Goal: Task Accomplishment & Management: Manage account settings

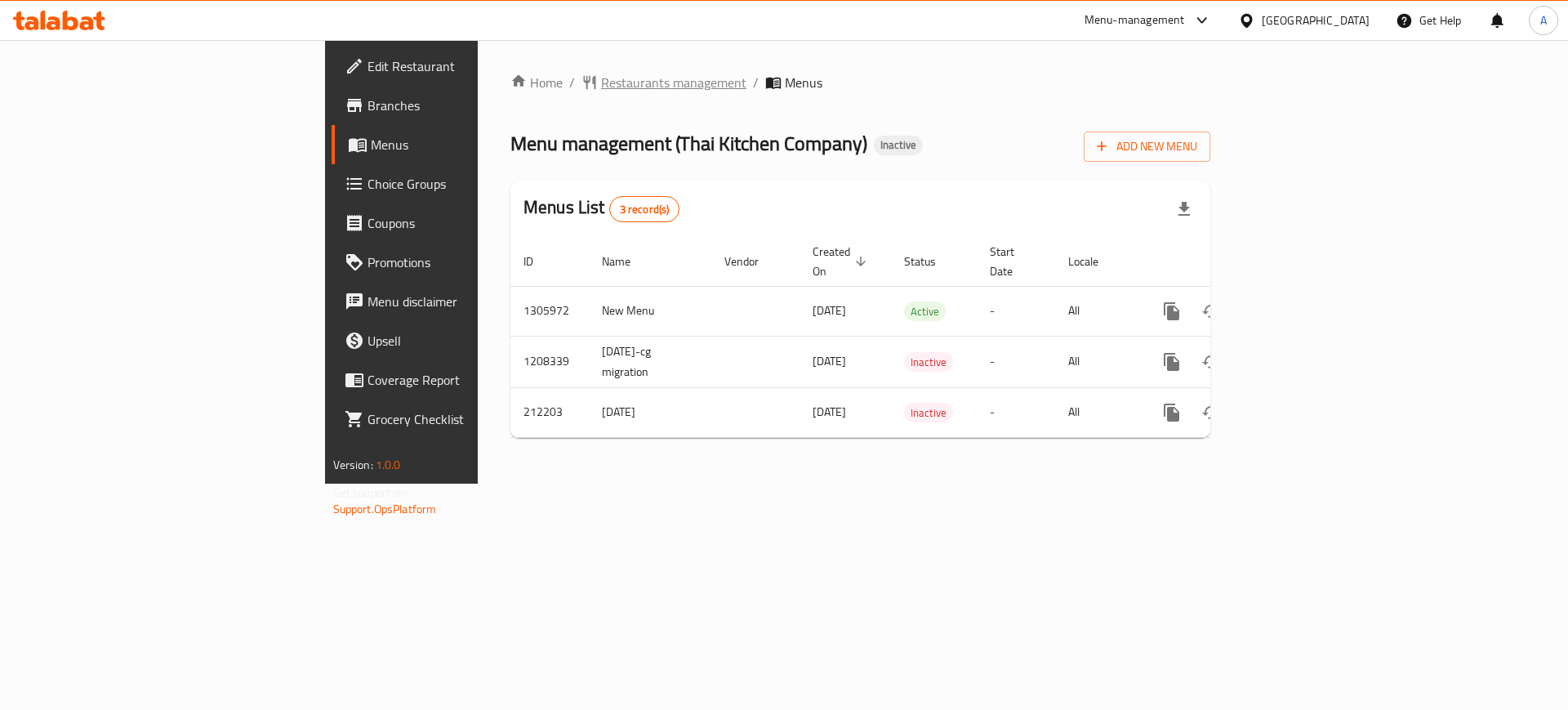
click at [601, 89] on span "Restaurants management" at bounding box center [674, 82] width 145 height 19
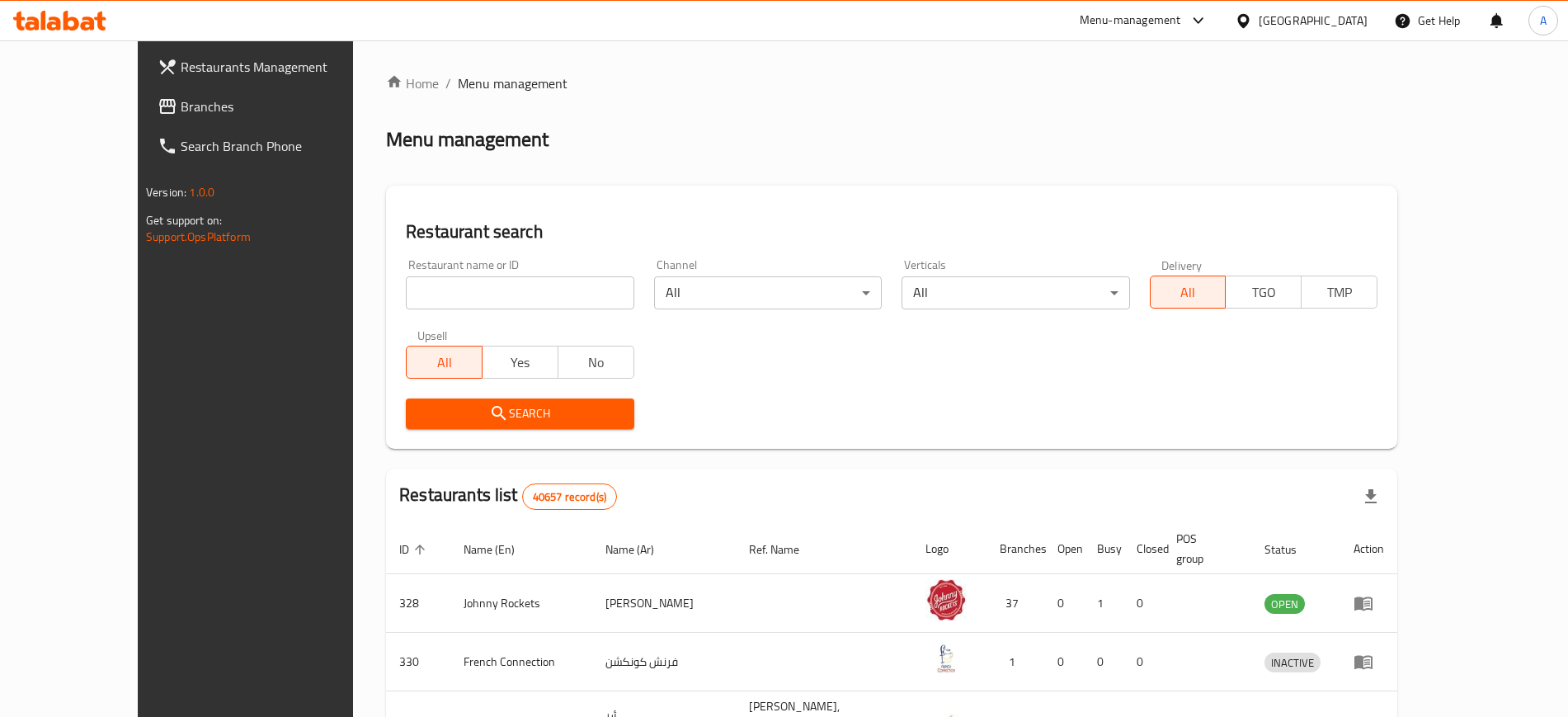
paste input "KARACHI BITE"
click at [501, 298] on input "KARACHI BITE" at bounding box center [520, 292] width 227 height 33
type input "KARACHI BITE"
click button "Search" at bounding box center [520, 414] width 227 height 31
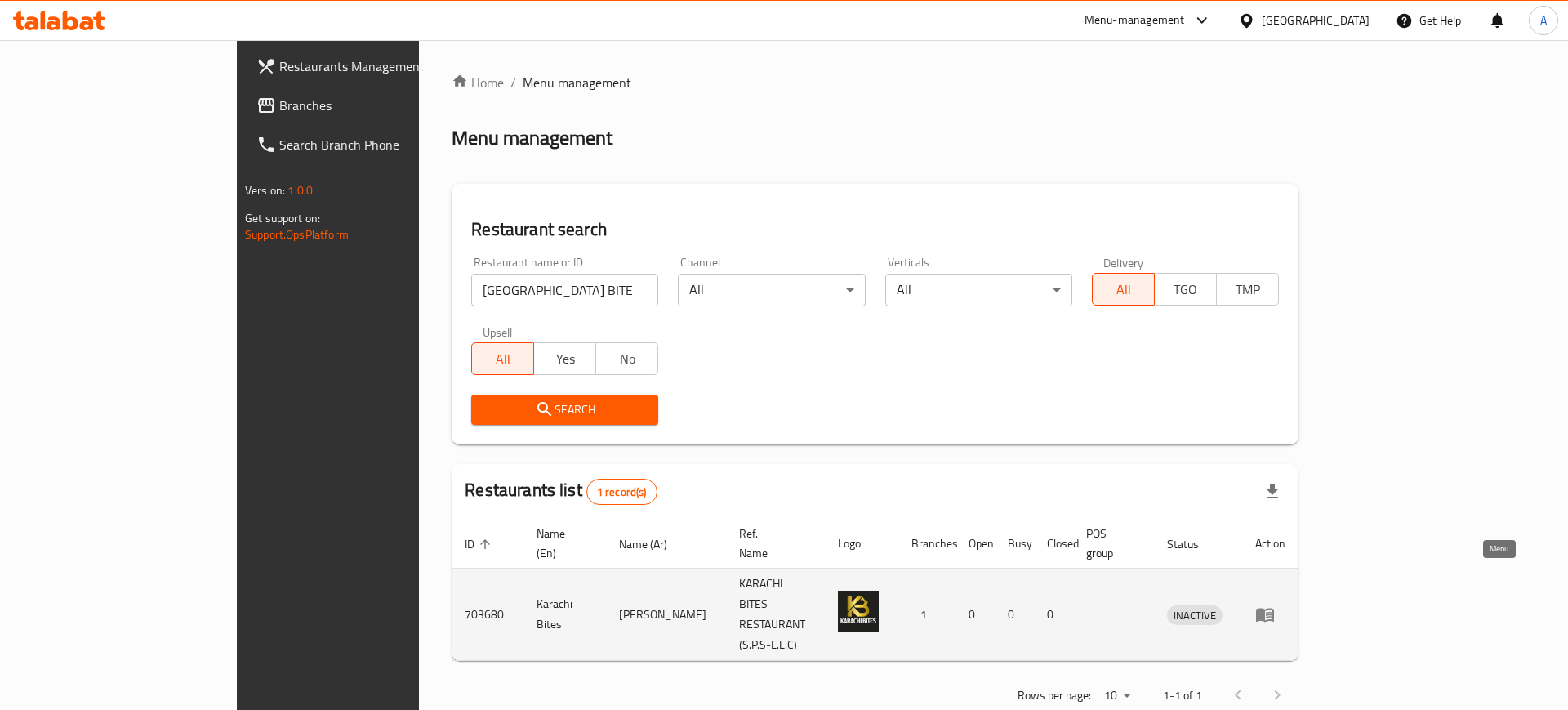
click at [1274, 608] on icon "enhanced table" at bounding box center [1264, 615] width 18 height 14
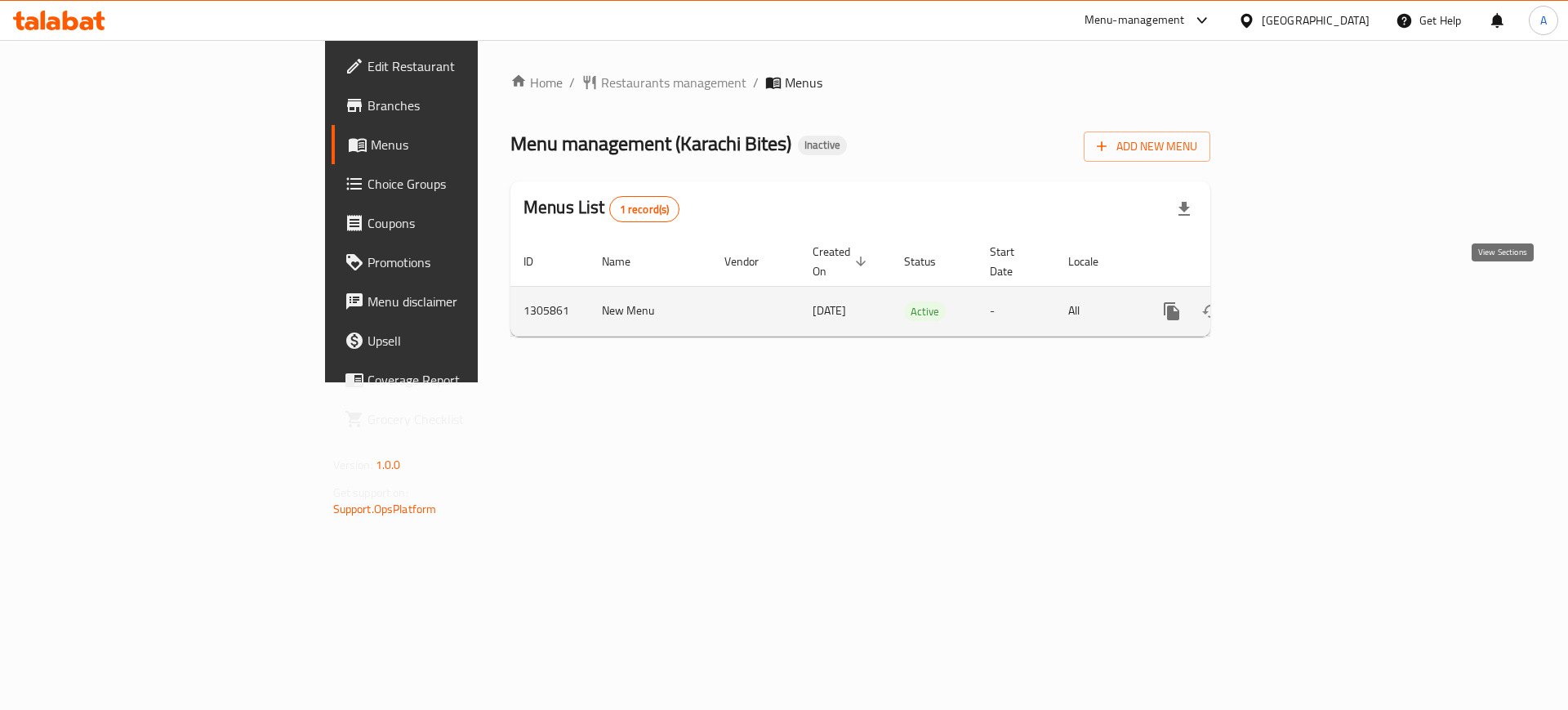
click at [1297, 304] on icon "enhanced table" at bounding box center [1289, 311] width 14 height 14
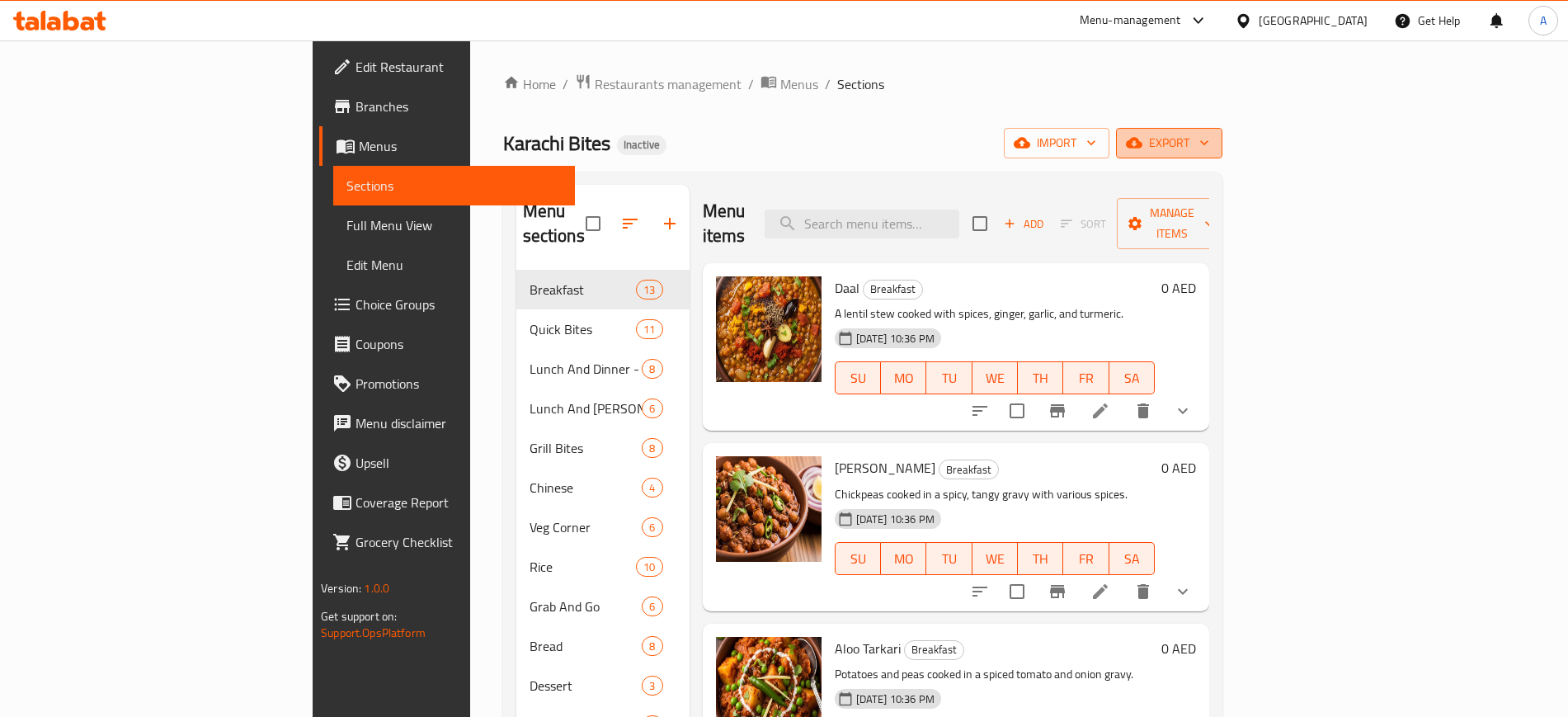
click at [1213, 145] on icon "button" at bounding box center [1204, 142] width 16 height 16
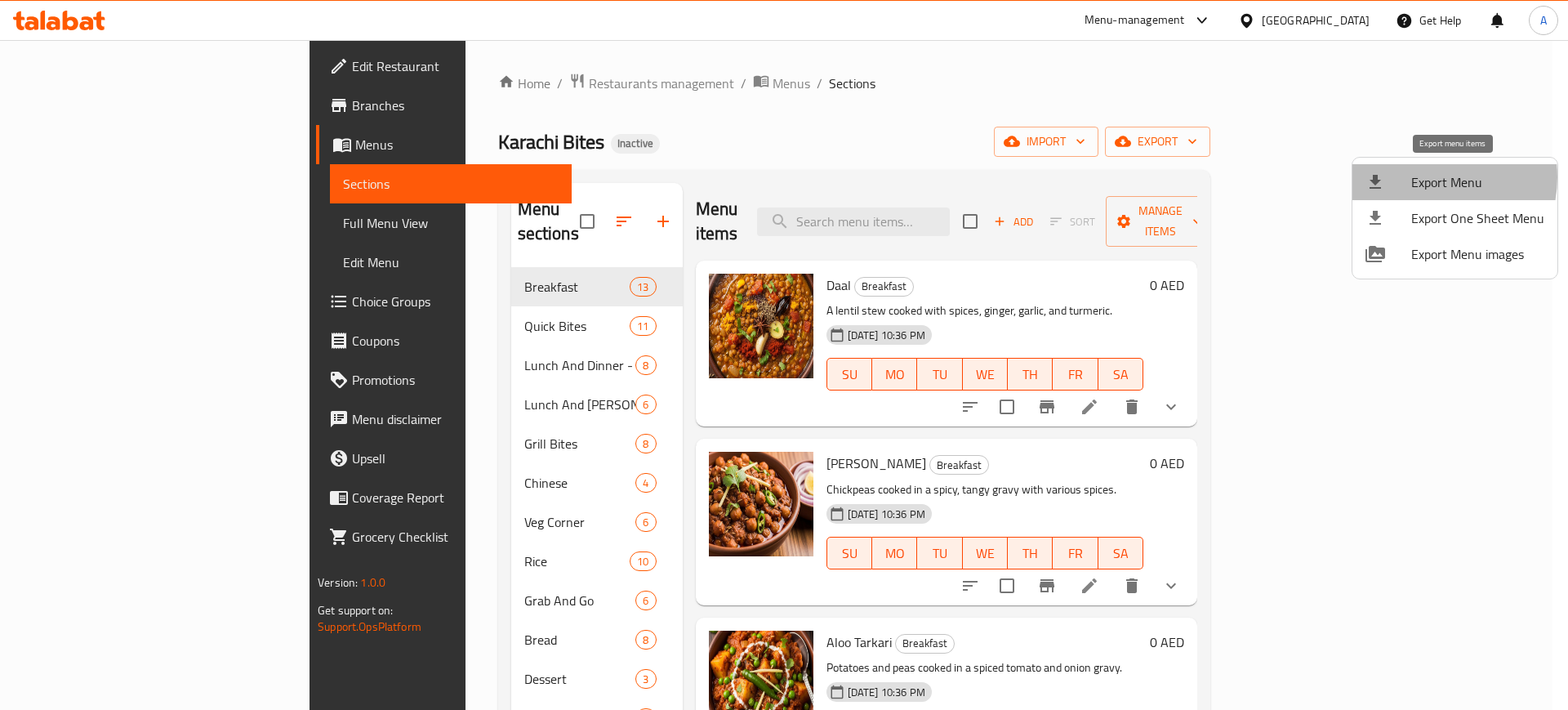
click at [1428, 178] on span "Export Menu" at bounding box center [1477, 182] width 133 height 19
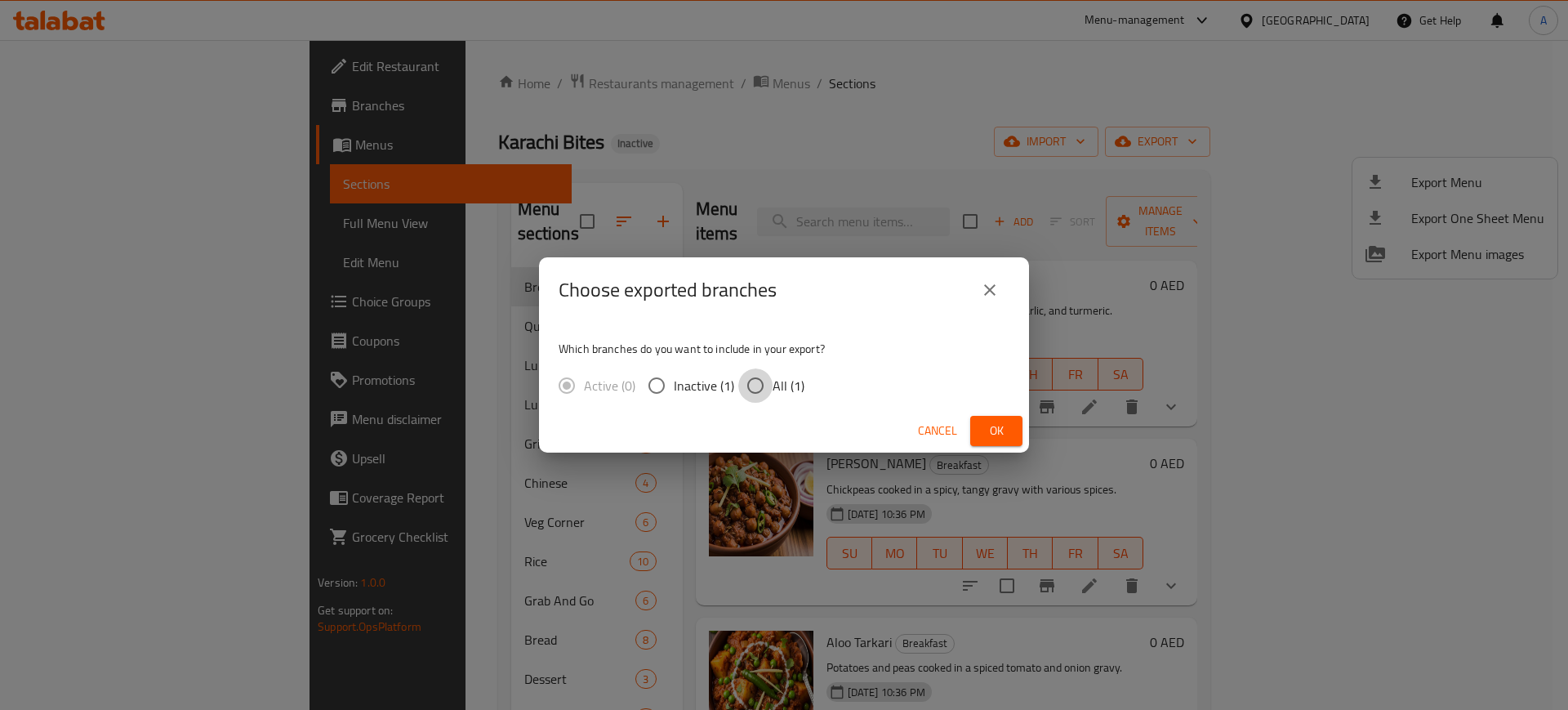
click at [756, 380] on input "All (1)" at bounding box center [755, 385] width 35 height 35
radio input "true"
click at [987, 422] on span "Ok" at bounding box center [995, 431] width 26 height 20
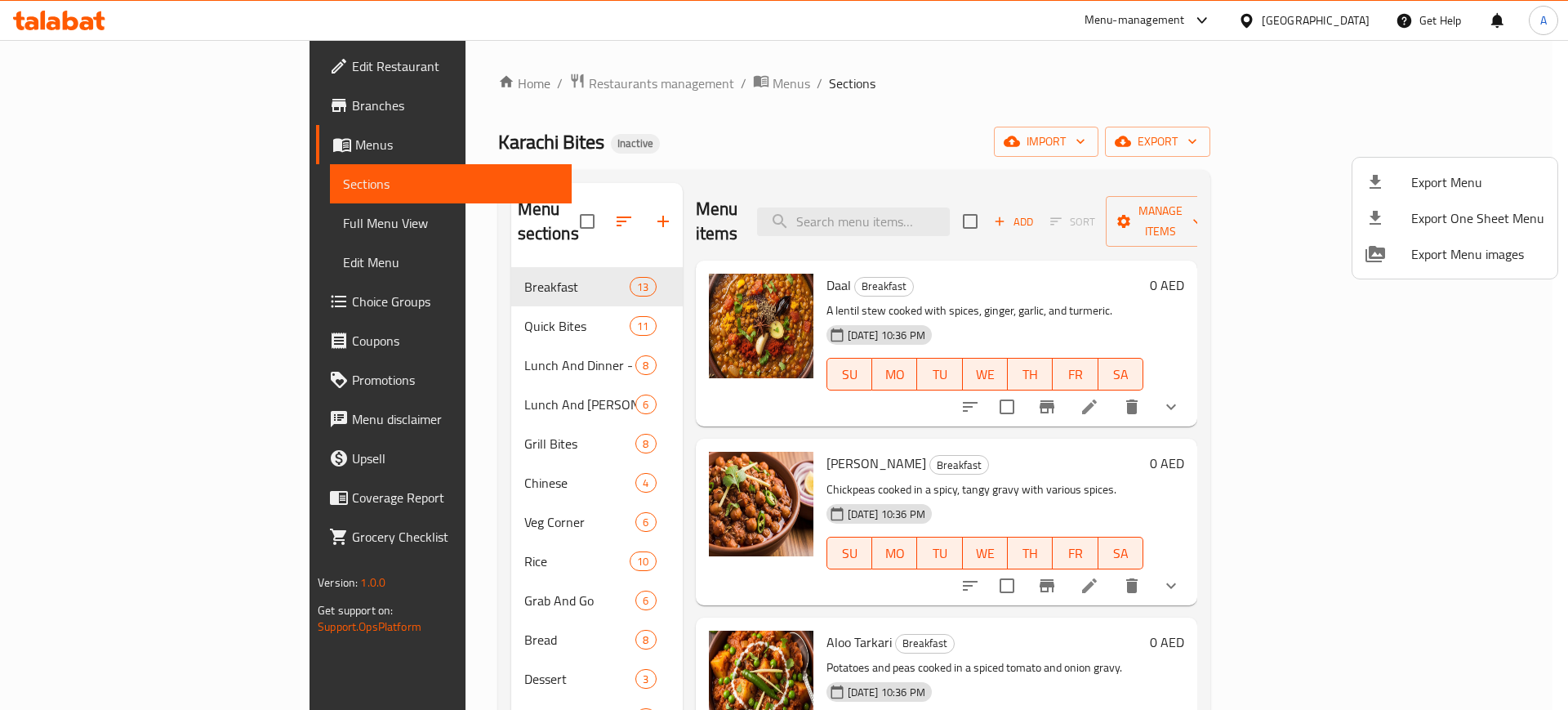
click at [562, 161] on div at bounding box center [784, 355] width 1568 height 710
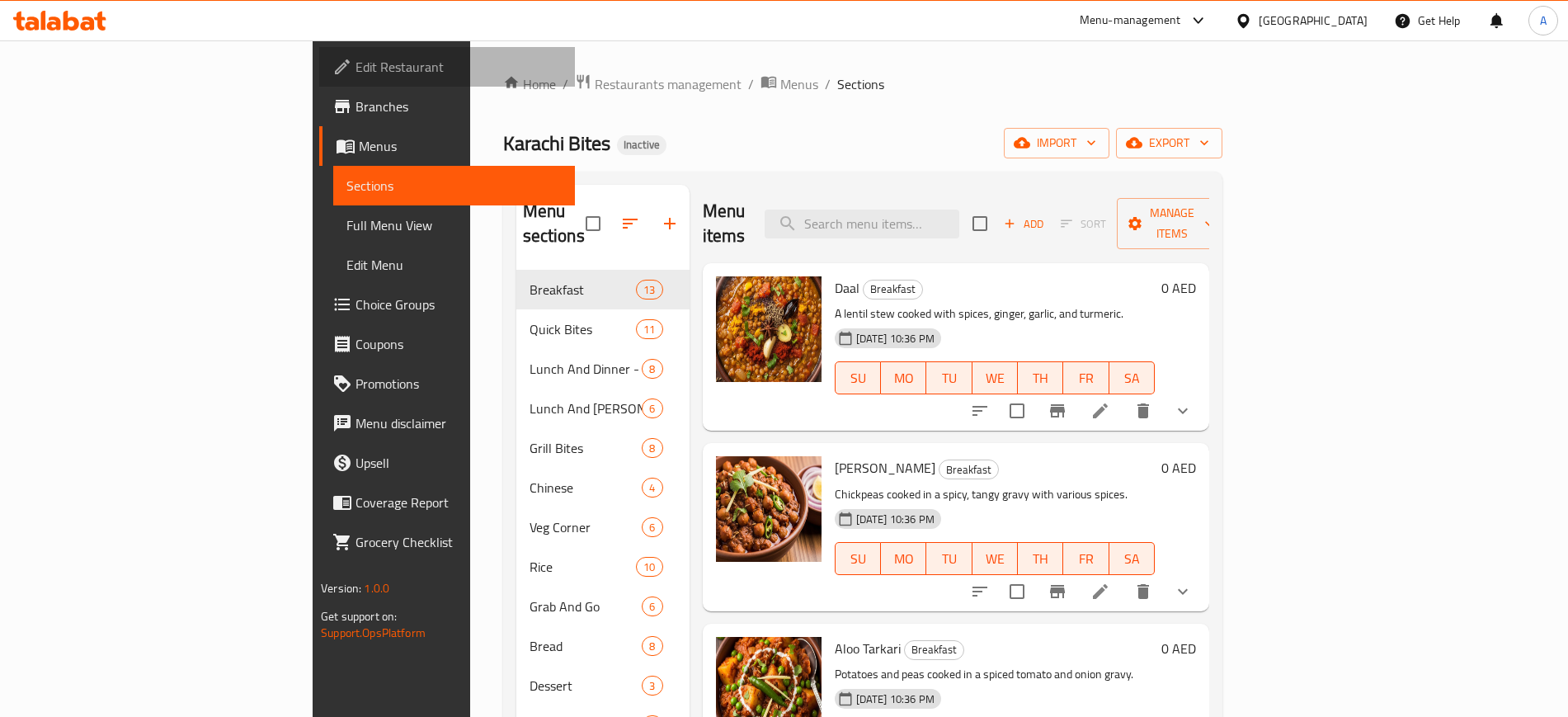
click at [355, 68] on span "Edit Restaurant" at bounding box center [458, 67] width 205 height 20
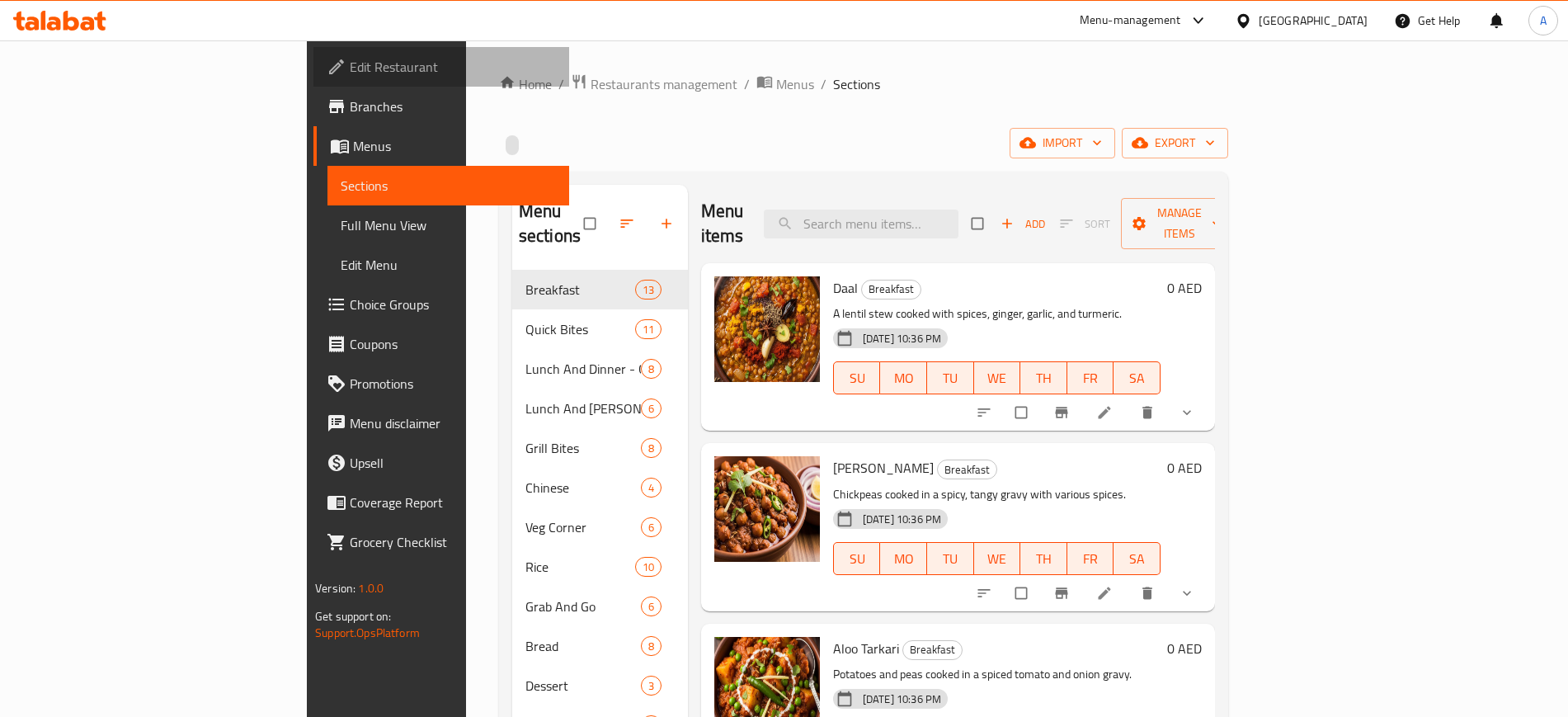
click at [349, 68] on span "Edit Restaurant" at bounding box center [452, 67] width 205 height 20
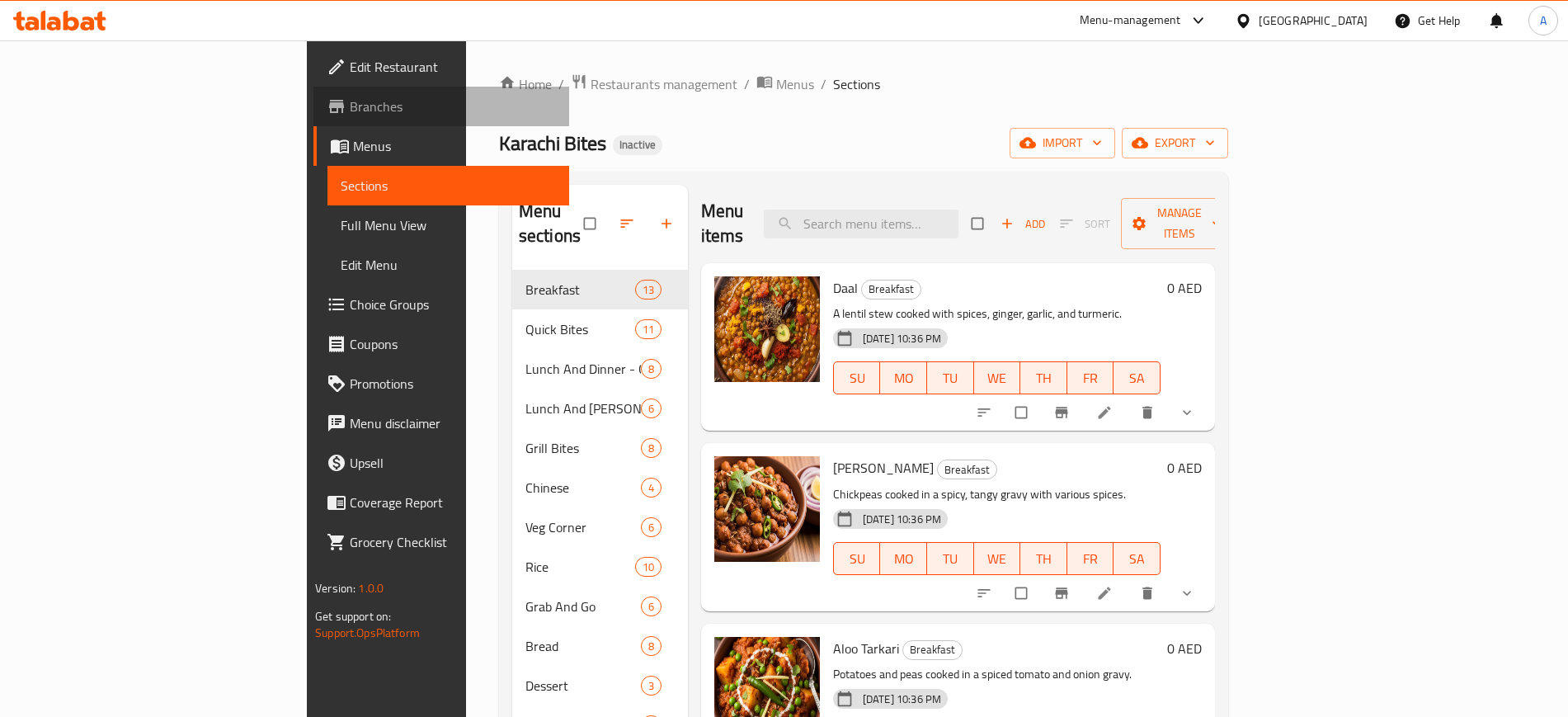
click at [349, 104] on span "Branches" at bounding box center [452, 106] width 205 height 20
